Goal: Transaction & Acquisition: Purchase product/service

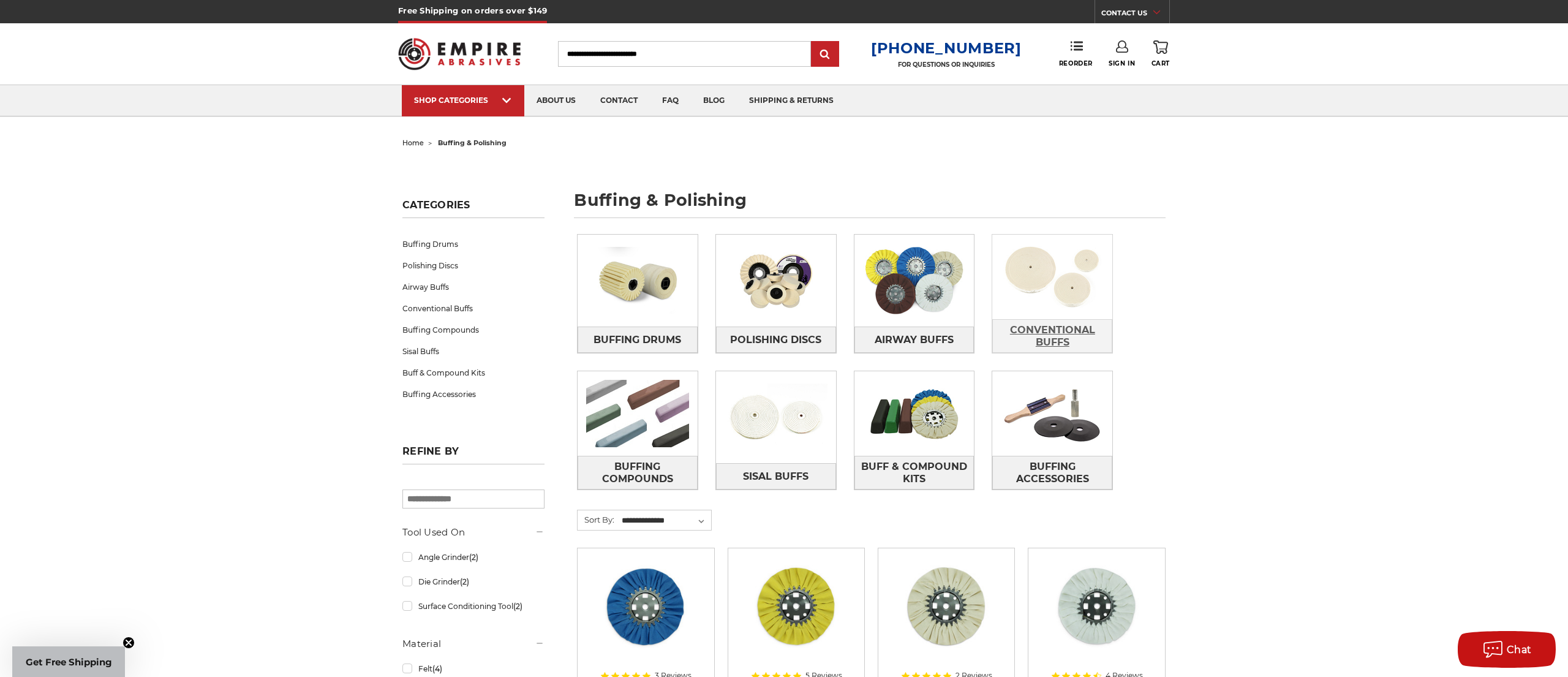
click at [1061, 337] on span "Conventional Buffs" at bounding box center [1052, 336] width 119 height 33
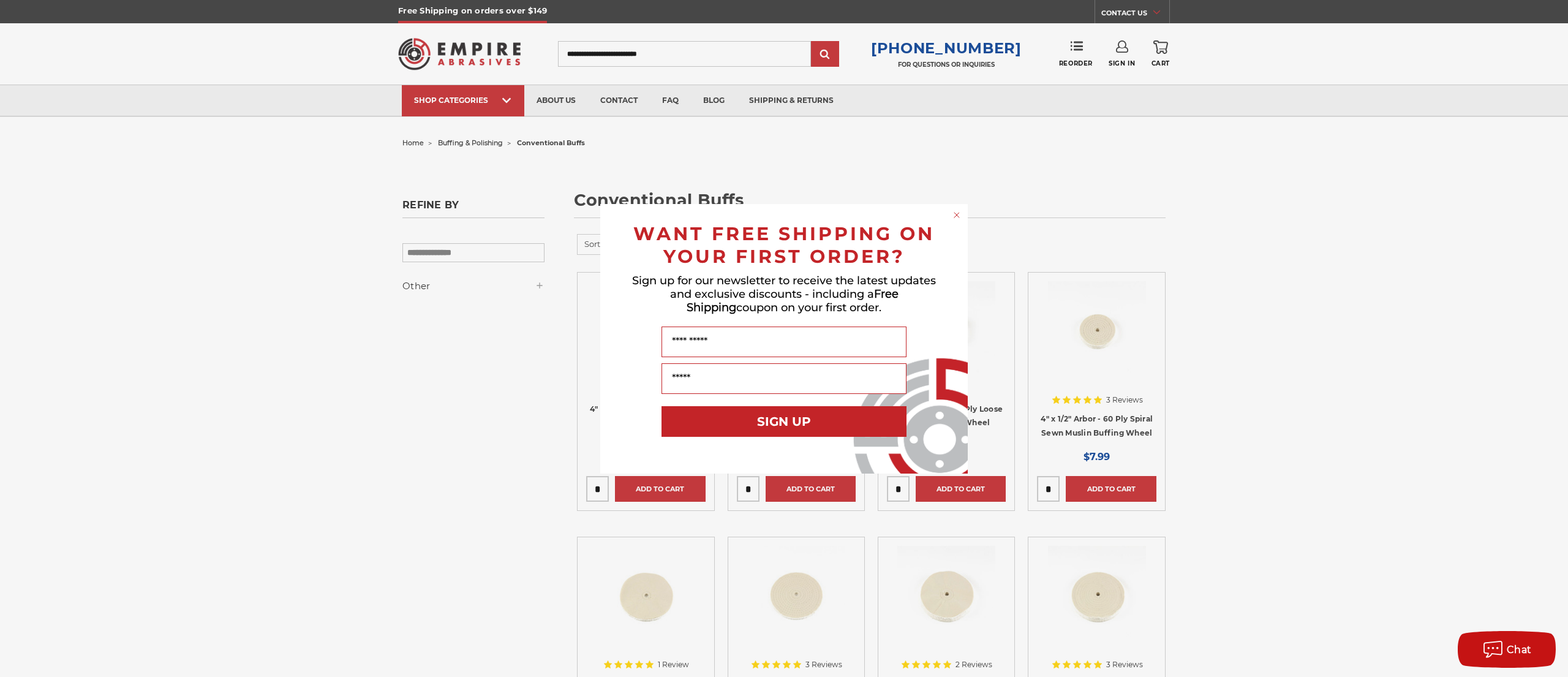
click at [954, 214] on circle "Close dialog" at bounding box center [957, 215] width 12 height 12
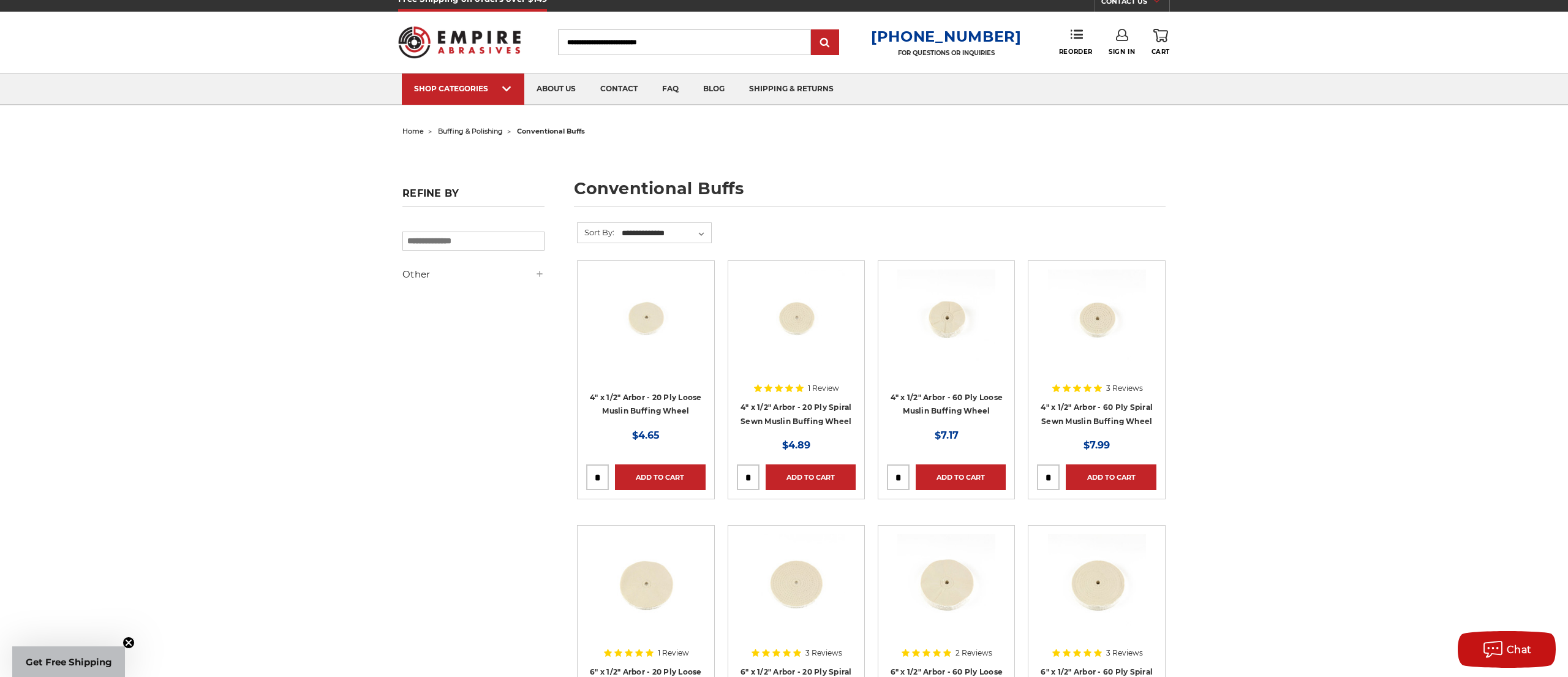
scroll to position [15, 0]
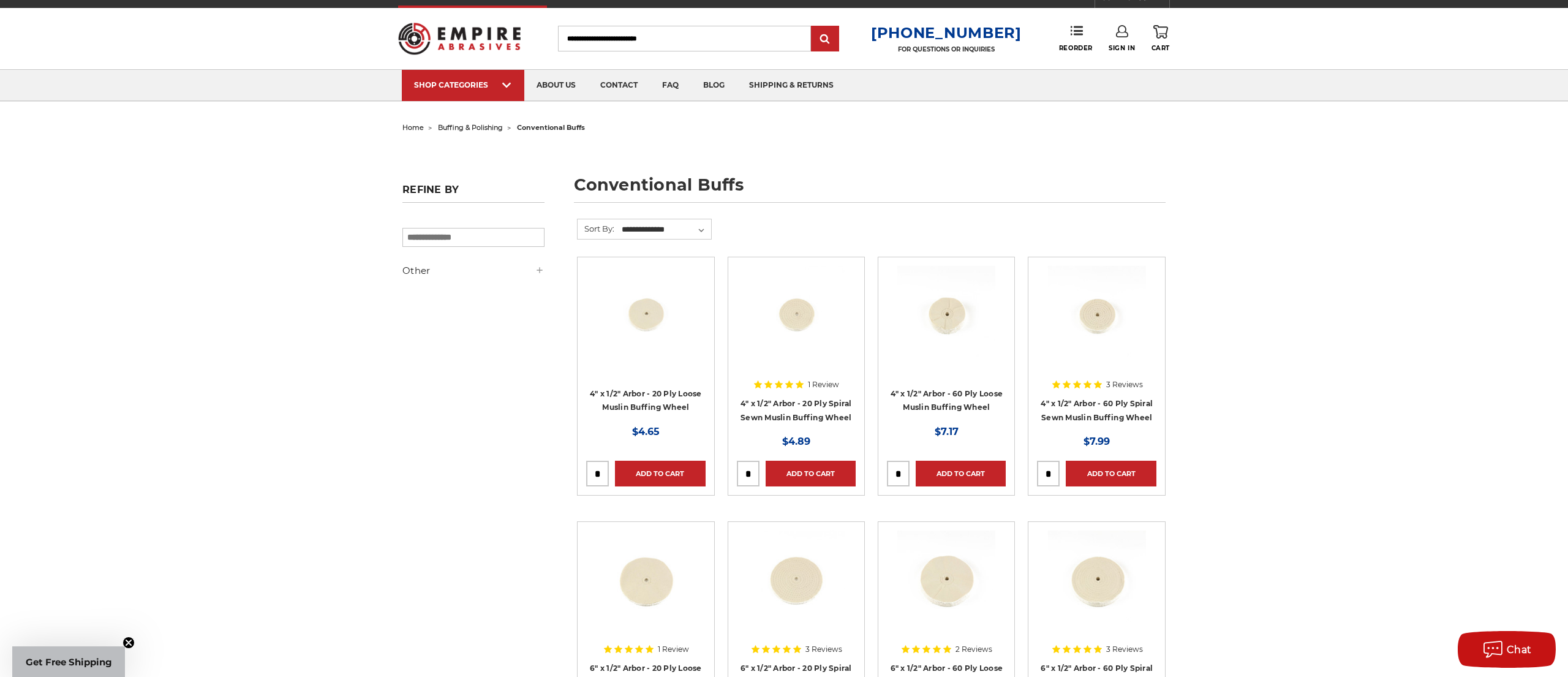
click at [508, 245] on input "search" at bounding box center [473, 238] width 142 height 19
click at [521, 261] on div "Refine by × Browse by Choose Your Grit, Grit & more Hide Filters Show Filters O…" at bounding box center [473, 235] width 142 height 101
click at [526, 264] on div "Refine by × Browse by Choose Your Grit, Grit & more Hide Filters Show Filters O…" at bounding box center [473, 235] width 142 height 101
click at [533, 268] on h5 "Other" at bounding box center [473, 271] width 142 height 15
click at [533, 269] on h5 "Other" at bounding box center [473, 271] width 142 height 15
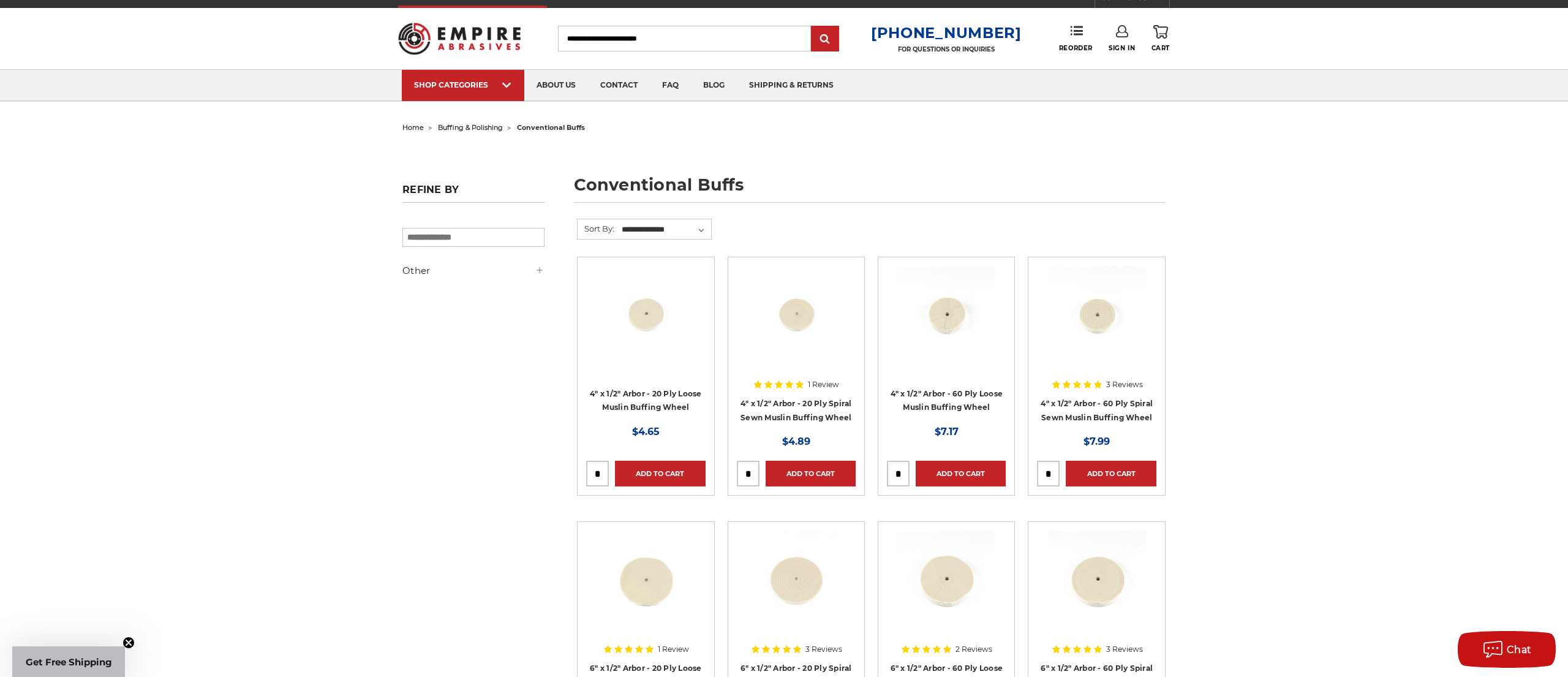
click at [533, 275] on h5 "Other" at bounding box center [473, 271] width 142 height 15
click at [504, 294] on link "In Stock (16)" at bounding box center [473, 295] width 142 height 21
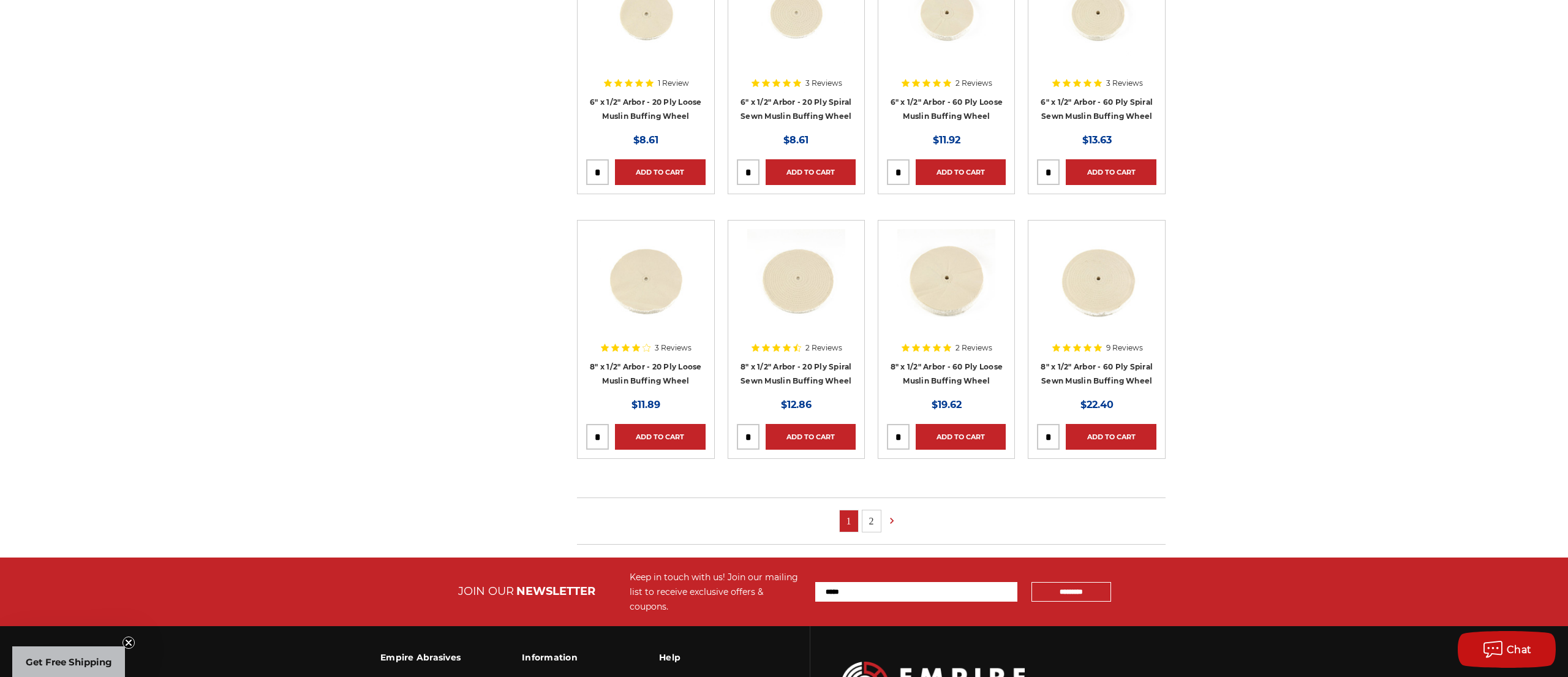
scroll to position [582, 0]
click at [878, 514] on link "2" at bounding box center [871, 521] width 18 height 21
